Goal: Check status: Check status

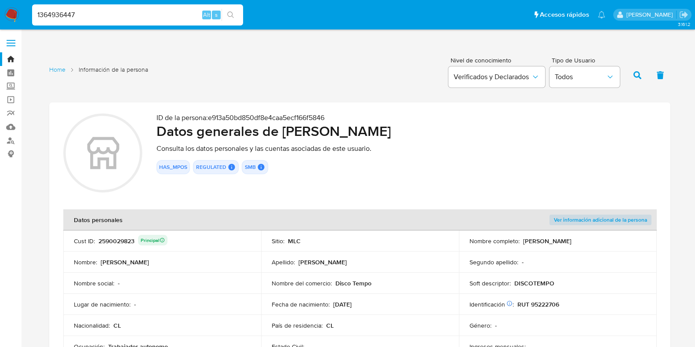
scroll to position [1098, 0]
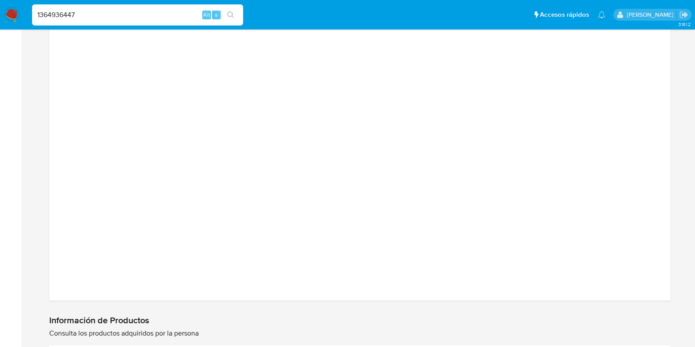
click at [30, 17] on li "1364936447 Alt s" at bounding box center [137, 15] width 215 height 22
type input "2681054391"
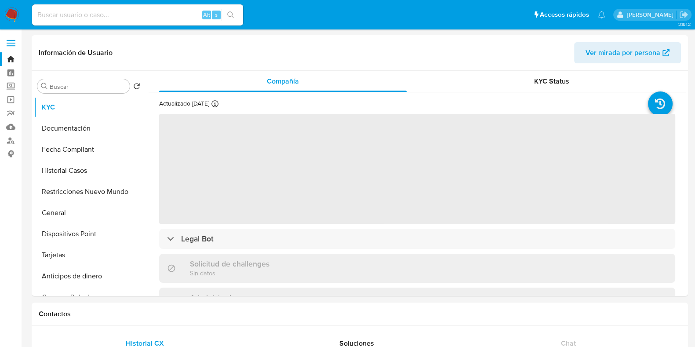
select select "10"
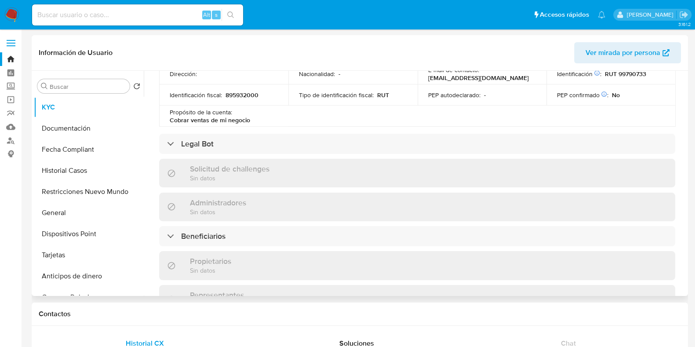
scroll to position [330, 0]
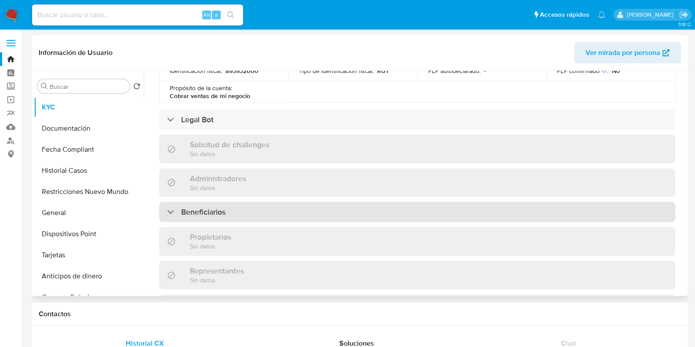
click at [258, 214] on div "Beneficiarios" at bounding box center [417, 212] width 516 height 20
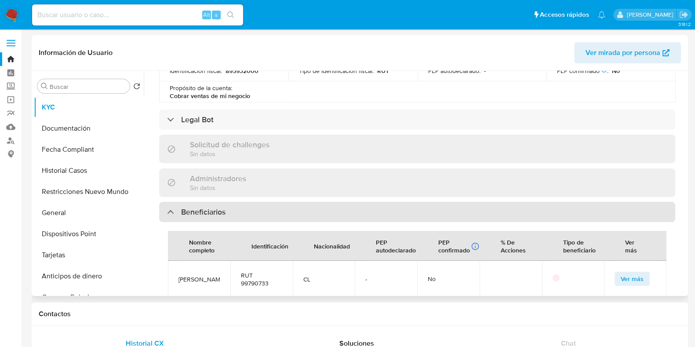
click at [258, 214] on div "Beneficiarios" at bounding box center [417, 212] width 516 height 20
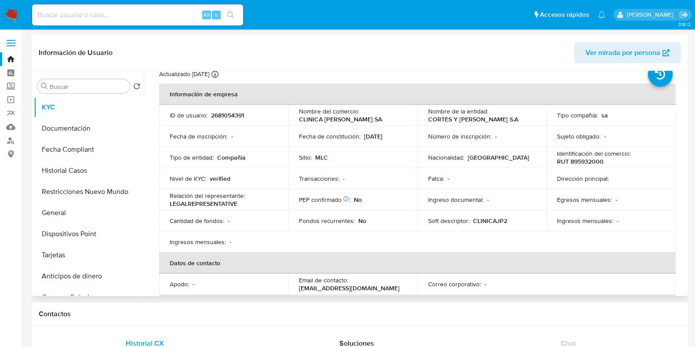
scroll to position [0, 0]
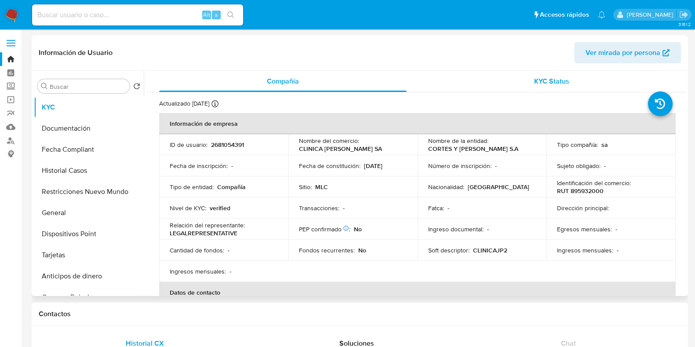
click at [518, 80] on div "KYC Status" at bounding box center [551, 81] width 247 height 21
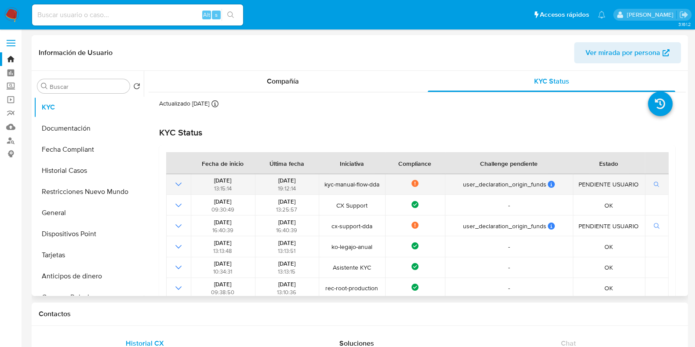
drag, startPoint x: 324, startPoint y: 185, endPoint x: 381, endPoint y: 180, distance: 56.5
click at [381, 180] on span "kyc-manual-flow-dda" at bounding box center [352, 184] width 61 height 8
drag, startPoint x: 206, startPoint y: 181, endPoint x: 244, endPoint y: 188, distance: 38.9
click at [244, 188] on div "[DATE] 13:15:14" at bounding box center [222, 184] width 58 height 16
click at [653, 183] on icon "button" at bounding box center [656, 184] width 6 height 6
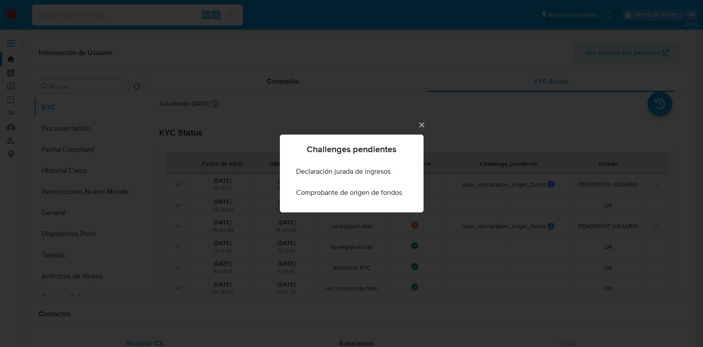
click at [419, 126] on icon "Cerrar" at bounding box center [421, 124] width 9 height 9
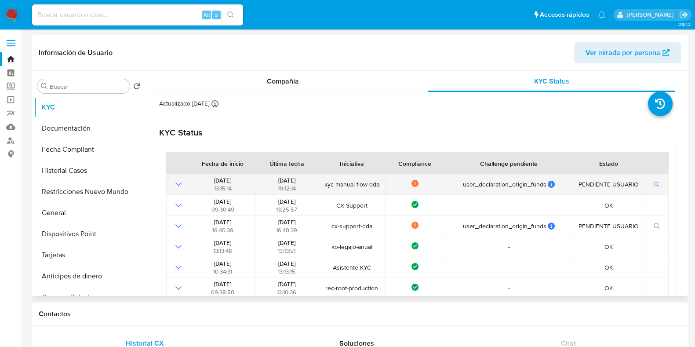
click at [175, 183] on icon "Mostrar operación" at bounding box center [178, 184] width 11 height 11
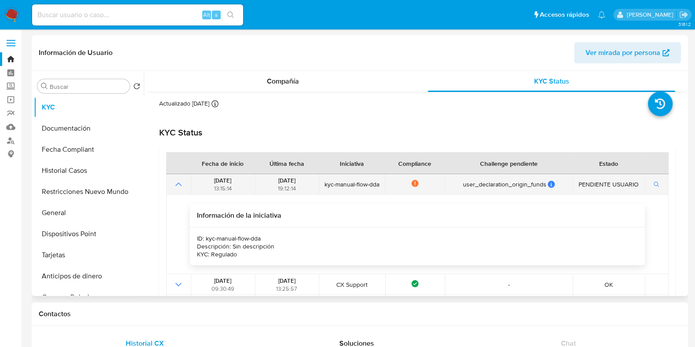
click at [175, 183] on icon "Mostrar operación" at bounding box center [178, 184] width 11 height 11
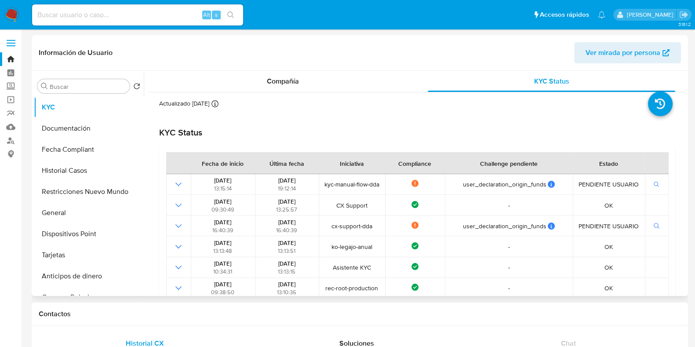
click at [376, 132] on div "KYC Status" at bounding box center [417, 132] width 516 height 11
click at [379, 128] on div "KYC Status" at bounding box center [417, 132] width 516 height 11
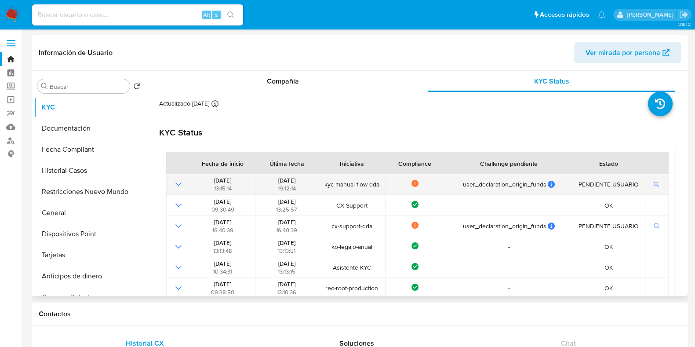
drag, startPoint x: 318, startPoint y: 183, endPoint x: 379, endPoint y: 179, distance: 61.7
click at [379, 179] on tr "[DATE] 13:15:14 [DATE] 19:12:14 kyc-manual-flow-dda Not compliance user_declara…" at bounding box center [417, 184] width 502 height 21
click at [379, 179] on td "kyc-manual-flow-dda" at bounding box center [352, 184] width 66 height 21
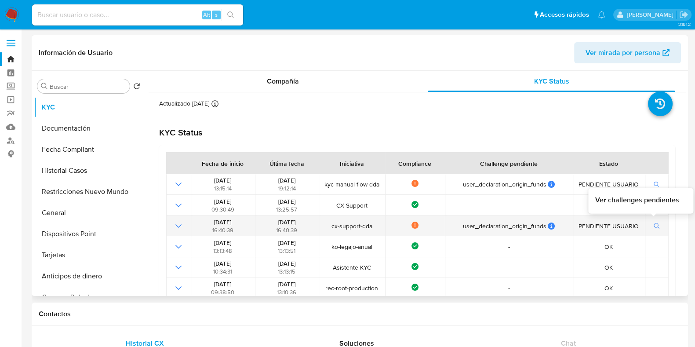
click at [649, 229] on button "button" at bounding box center [656, 226] width 15 height 11
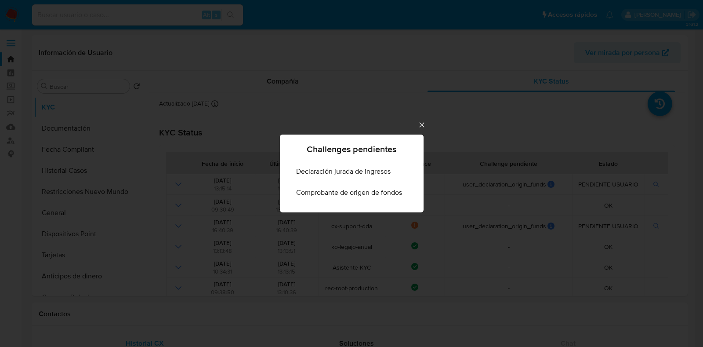
click at [418, 127] on icon "Cerrar" at bounding box center [421, 124] width 9 height 9
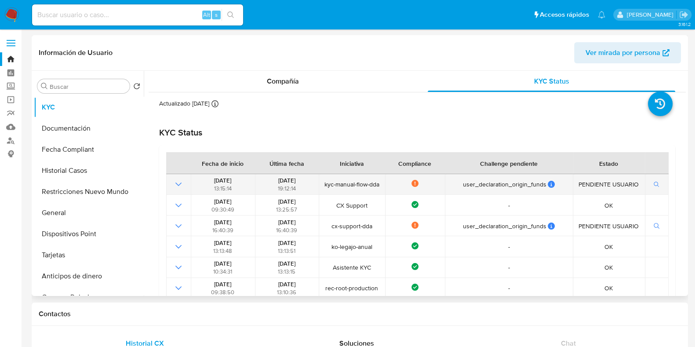
drag, startPoint x: 321, startPoint y: 185, endPoint x: 378, endPoint y: 188, distance: 57.3
click at [378, 188] on td "kyc-manual-flow-dda" at bounding box center [352, 184] width 66 height 21
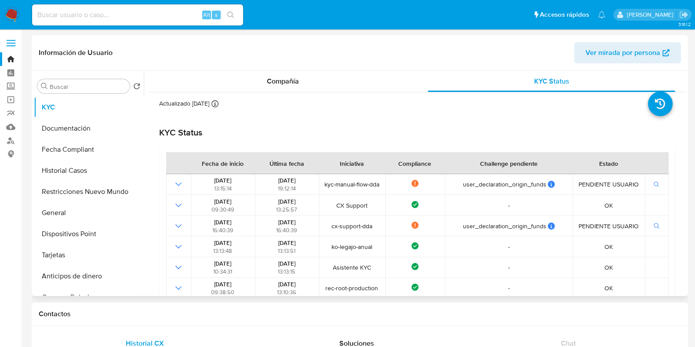
click at [401, 129] on div "KYC Status" at bounding box center [417, 132] width 516 height 11
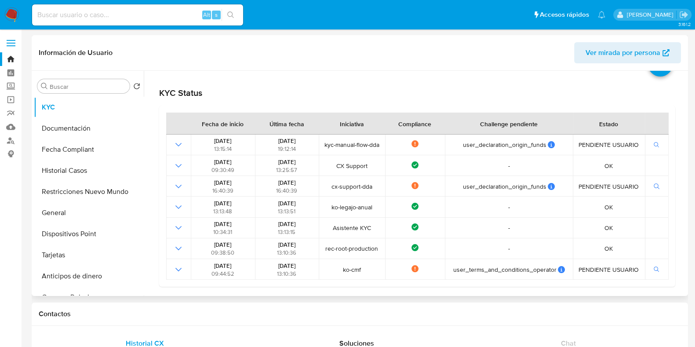
scroll to position [54, 0]
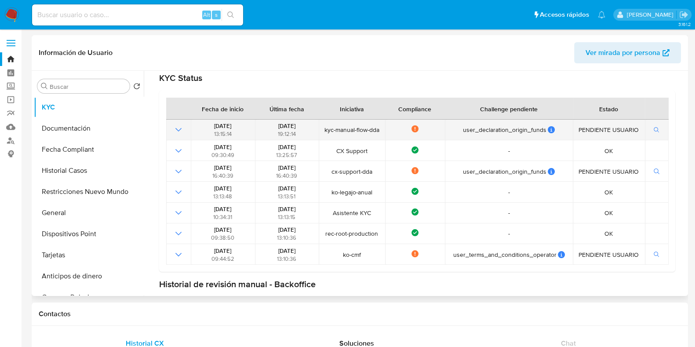
drag, startPoint x: 381, startPoint y: 127, endPoint x: 323, endPoint y: 129, distance: 57.6
click at [323, 129] on span "kyc-manual-flow-dda" at bounding box center [352, 130] width 61 height 8
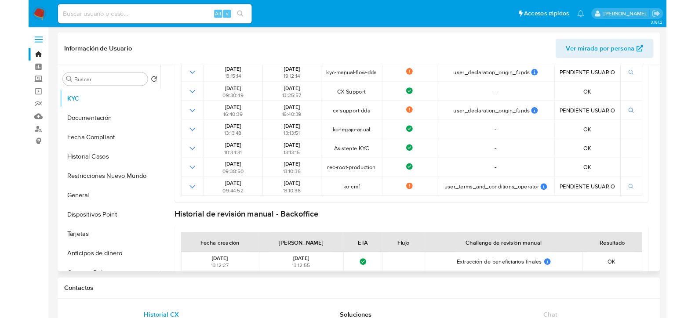
scroll to position [51, 0]
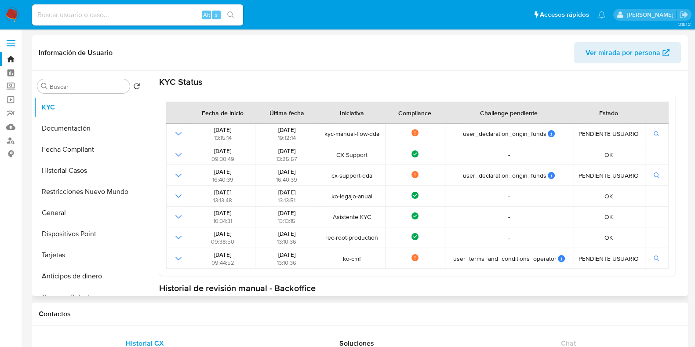
click at [457, 84] on div "KYC Status" at bounding box center [417, 81] width 516 height 11
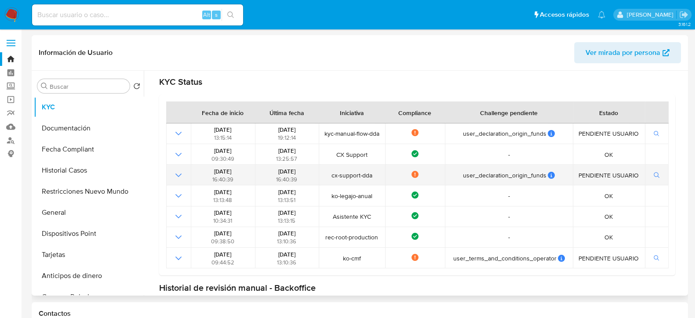
drag, startPoint x: 327, startPoint y: 172, endPoint x: 627, endPoint y: 178, distance: 299.7
click at [627, 178] on tr "[DATE] 16:40:39 [DATE] 16:40:39 cx-support-dda Not compliance user_declaration_…" at bounding box center [417, 175] width 502 height 21
click at [627, 178] on span "PENDIENTE USUARIO" at bounding box center [609, 175] width 66 height 8
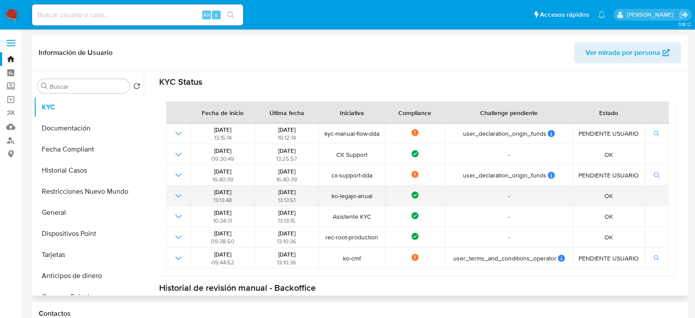
drag, startPoint x: 209, startPoint y: 192, endPoint x: 235, endPoint y: 195, distance: 26.6
click at [231, 195] on span "[DATE]" at bounding box center [222, 192] width 17 height 8
drag, startPoint x: 332, startPoint y: 196, endPoint x: 385, endPoint y: 195, distance: 53.2
click at [385, 195] on tr "[DATE] 13:13:48 [DATE] 13:13:51 ko-legajo-anual Compliance - OK" at bounding box center [417, 195] width 502 height 21
drag, startPoint x: 207, startPoint y: 193, endPoint x: 433, endPoint y: 192, distance: 225.8
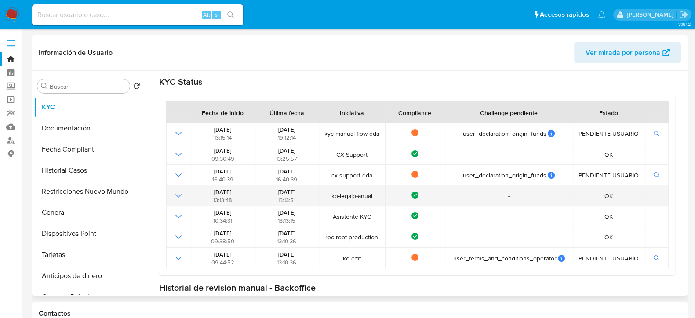
click at [433, 192] on tr "[DATE] 13:13:48 [DATE] 13:13:51 ko-legajo-anual Compliance - OK" at bounding box center [417, 195] width 502 height 21
click at [433, 192] on div "Compliance" at bounding box center [415, 196] width 54 height 9
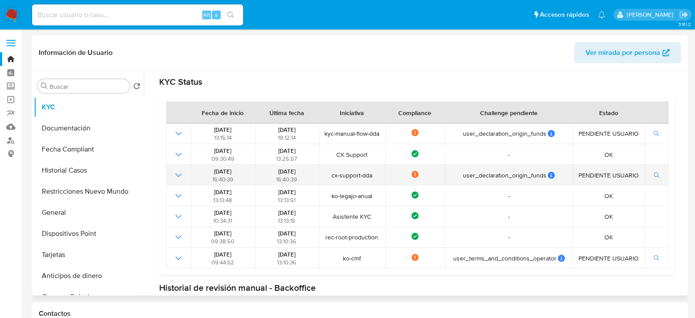
drag, startPoint x: 330, startPoint y: 177, endPoint x: 554, endPoint y: 181, distance: 224.1
click at [554, 181] on tr "[DATE] 16:40:39 [DATE] 16:40:39 cx-support-dda Not compliance user_declaration_…" at bounding box center [417, 175] width 502 height 21
click at [553, 182] on td "user_declaration_origin_funds user_declaration_origin_funds User ID challenge: …" at bounding box center [509, 175] width 128 height 21
click at [653, 176] on icon "button" at bounding box center [656, 175] width 6 height 6
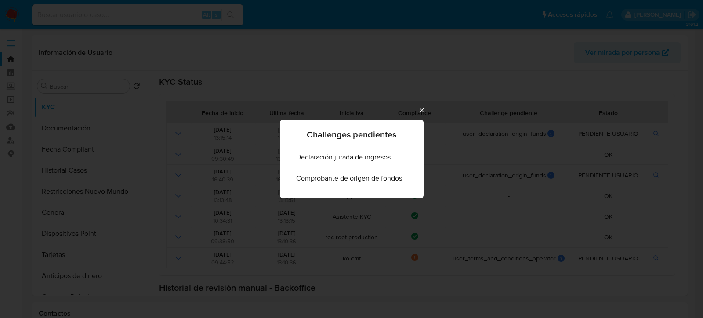
click at [424, 108] on icon "Cerrar" at bounding box center [421, 110] width 9 height 9
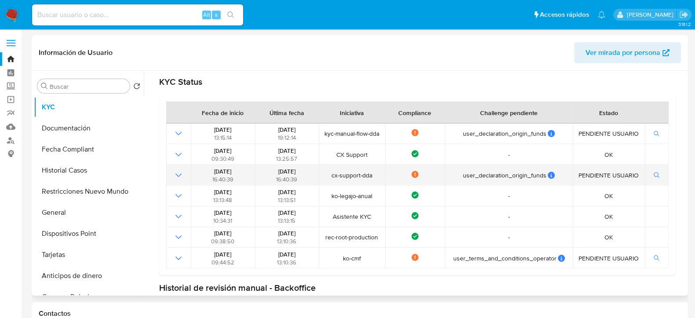
click at [180, 170] on icon "Mostrar operación" at bounding box center [178, 175] width 11 height 11
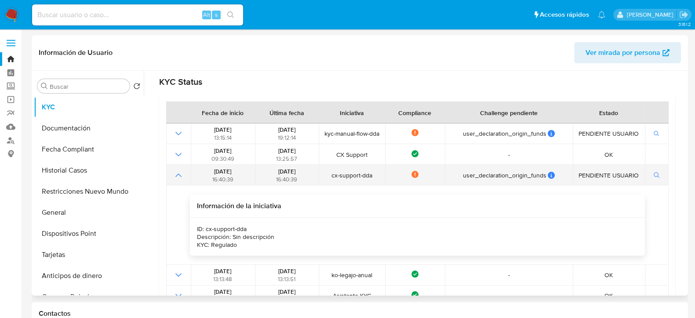
click at [180, 170] on icon "Mostrar operación" at bounding box center [178, 175] width 11 height 11
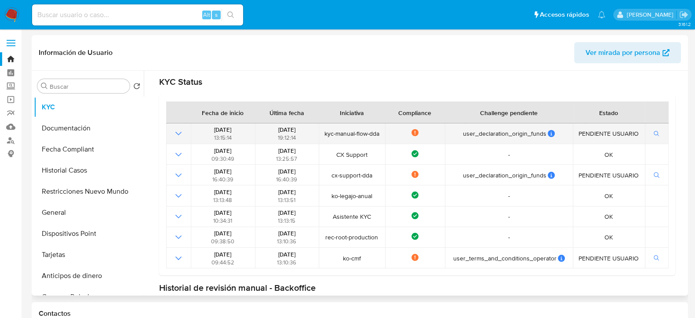
click at [177, 130] on icon "Mostrar operación" at bounding box center [178, 133] width 11 height 11
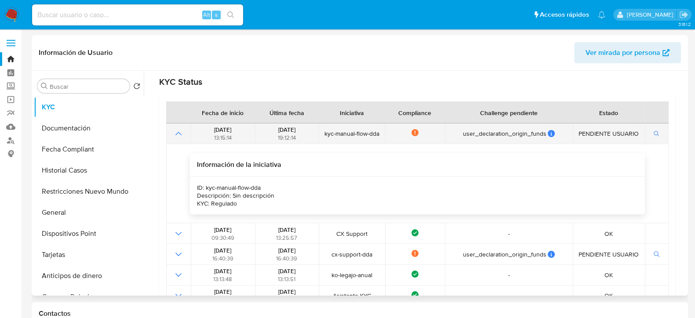
click at [177, 129] on icon "Mostrar operación" at bounding box center [178, 133] width 11 height 11
